Goal: Use online tool/utility: Utilize a website feature to perform a specific function

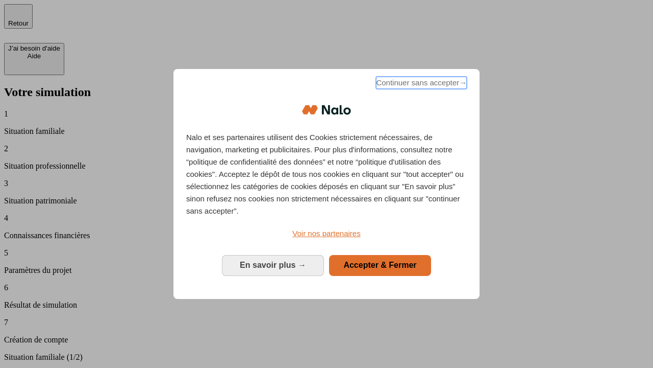
click at [421, 84] on span "Continuer sans accepter →" at bounding box center [421, 83] width 91 height 12
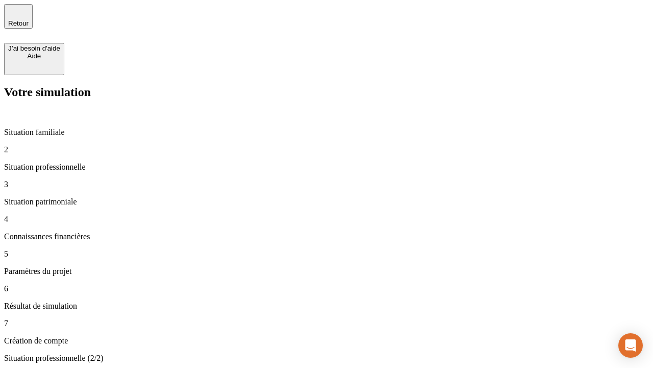
type input "30 000"
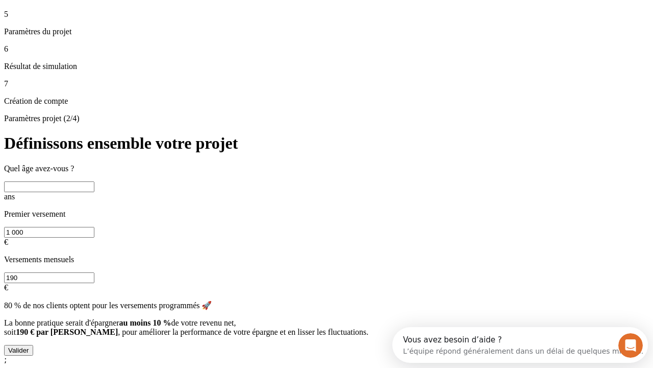
scroll to position [9, 0]
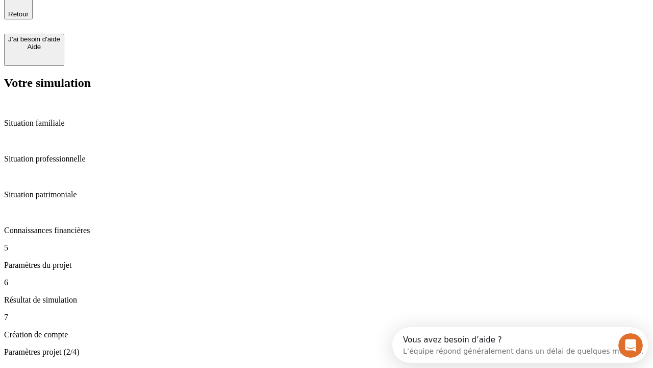
type input "25"
type input "1 000"
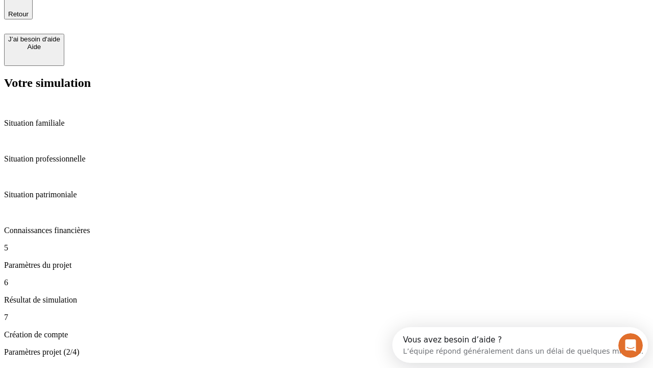
type input "640"
